Goal: Information Seeking & Learning: Find specific fact

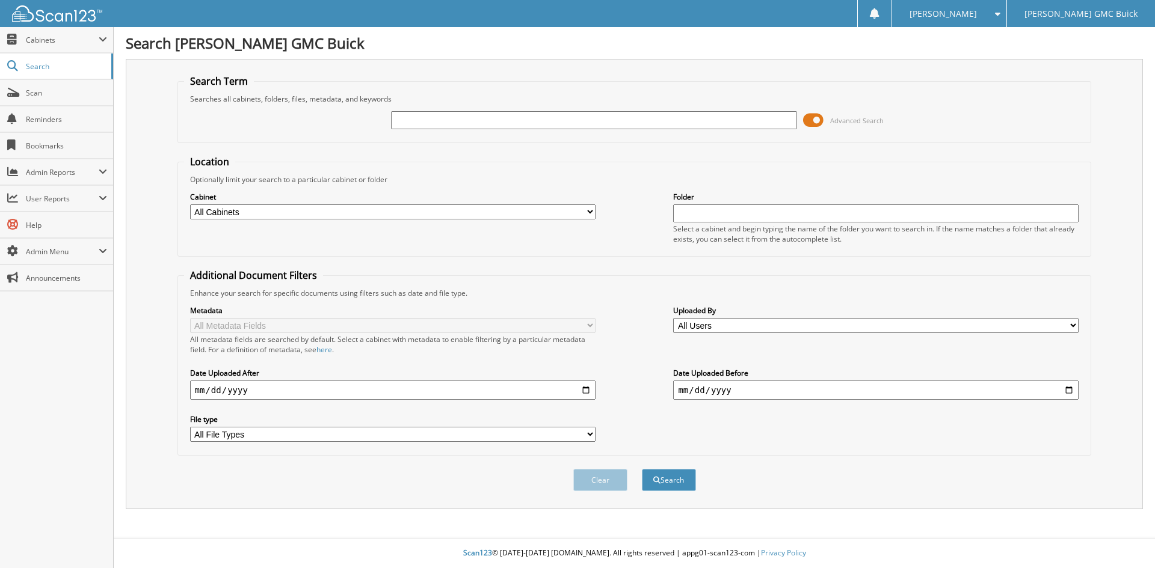
click at [402, 124] on input "text" at bounding box center [593, 120] width 405 height 18
type input "P22849-R1"
click at [642, 469] on button "Search" at bounding box center [669, 480] width 54 height 22
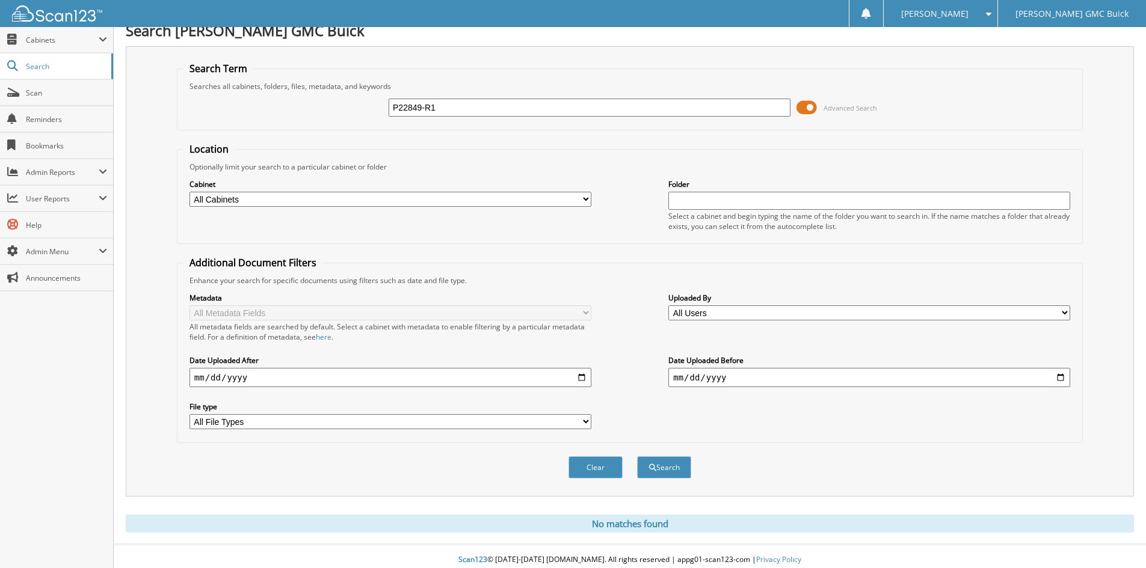
scroll to position [20, 0]
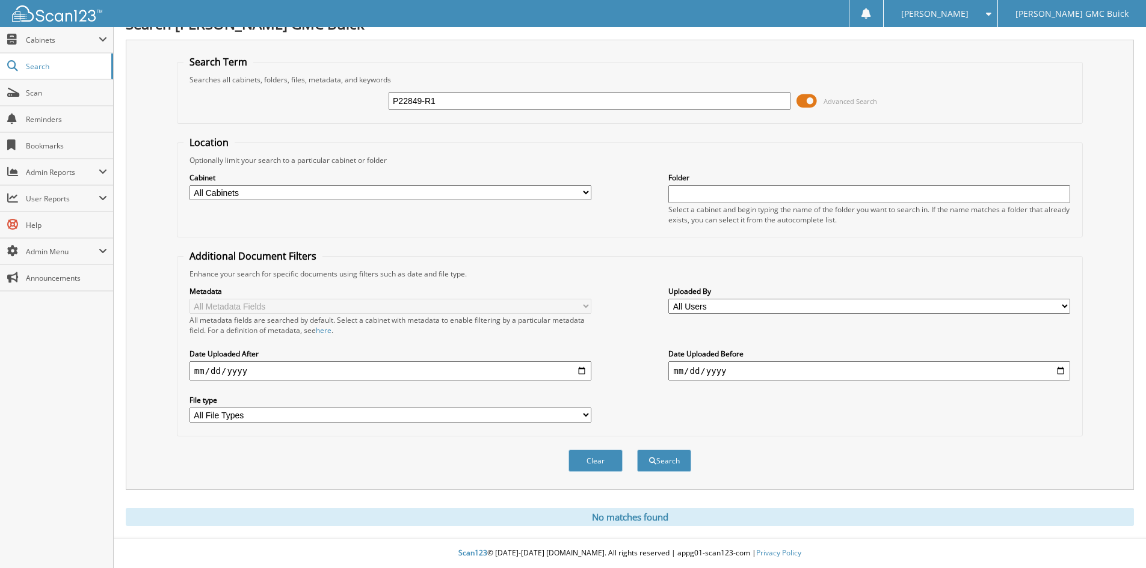
click at [398, 99] on input "P22849-R1" at bounding box center [590, 101] width 402 height 18
type input "22849-R1"
click at [637, 450] on button "Search" at bounding box center [664, 461] width 54 height 22
click at [478, 87] on div "22849-R1 Advanced Search" at bounding box center [629, 101] width 893 height 32
click at [476, 94] on input "22849-R1" at bounding box center [590, 101] width 402 height 18
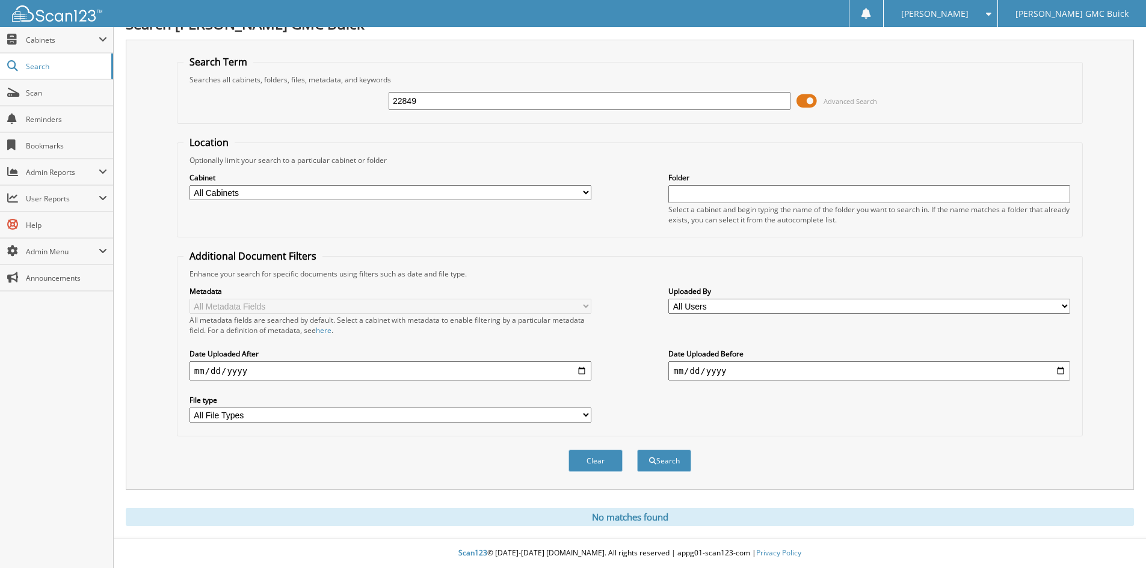
type input "22849"
click at [637, 450] on button "Search" at bounding box center [664, 461] width 54 height 22
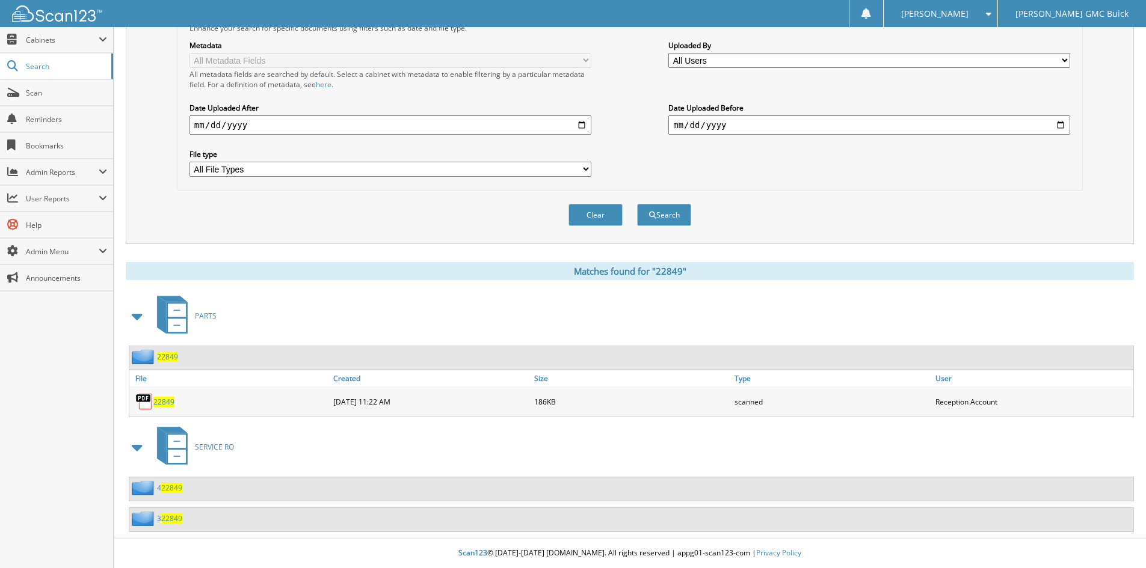
click at [170, 359] on span "22849" at bounding box center [167, 357] width 21 height 10
